Goal: Ask a question

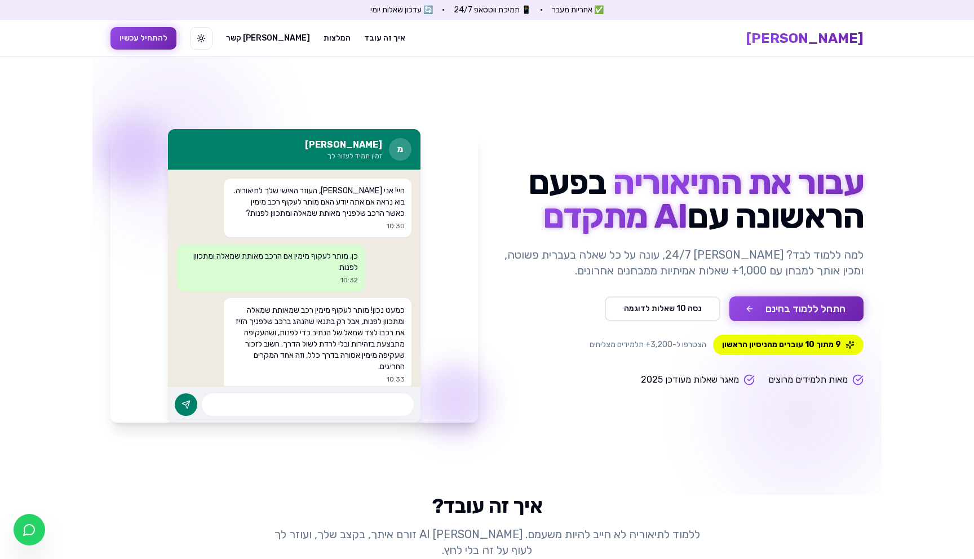
click at [811, 305] on button "התחל ללמוד בחינם" at bounding box center [796, 308] width 134 height 25
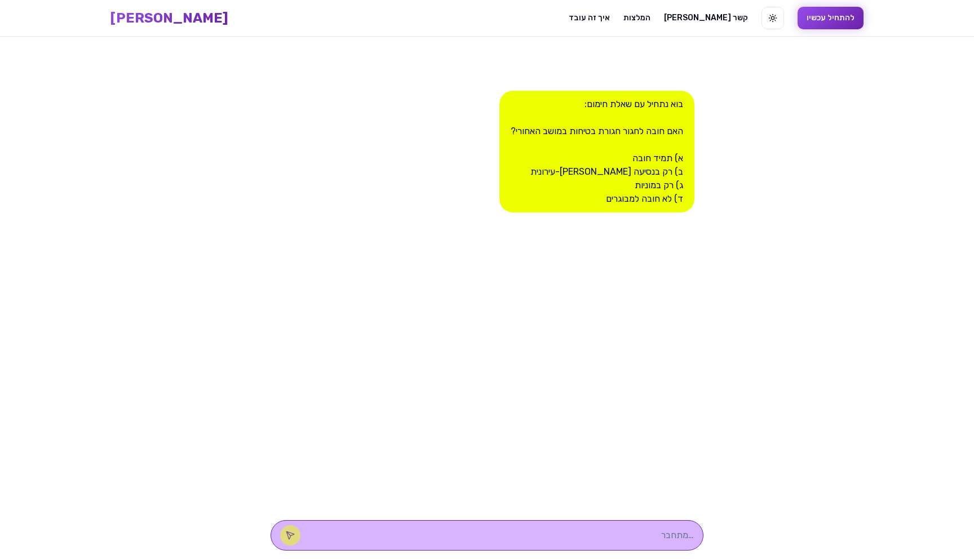
scroll to position [1, 0]
click at [587, 534] on textarea at bounding box center [503, 535] width 382 height 14
type textarea "c"
type textarea "ג"
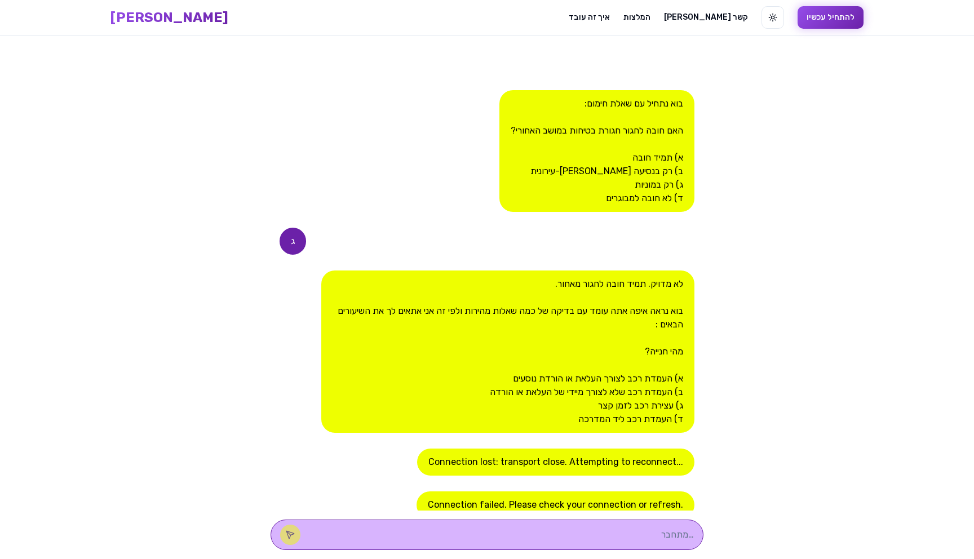
scroll to position [46, 0]
